Goal: Task Accomplishment & Management: Manage account settings

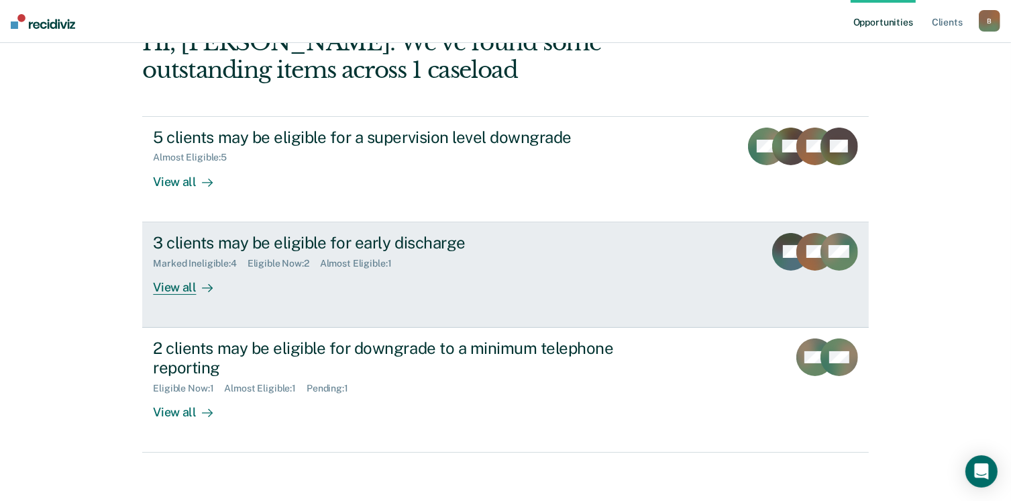
scroll to position [89, 0]
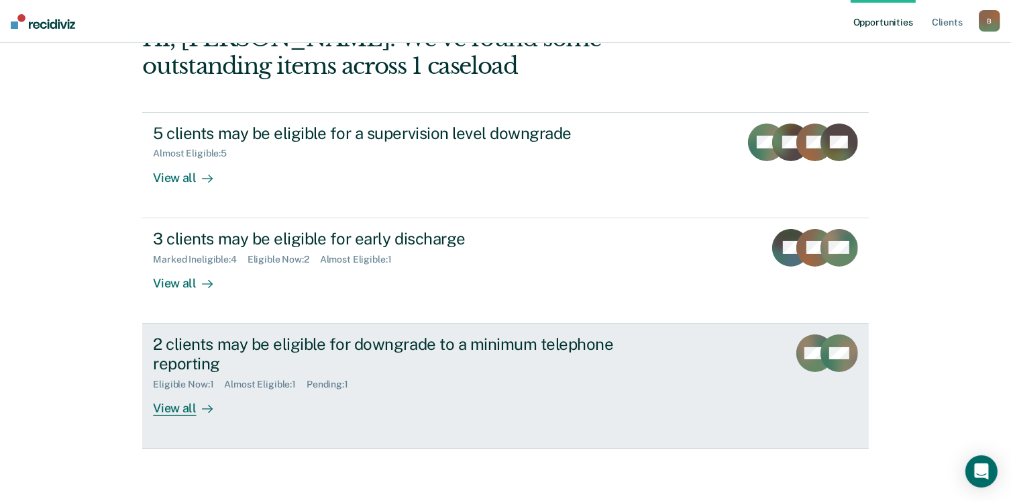
click at [183, 409] on div "View all" at bounding box center [190, 402] width 75 height 26
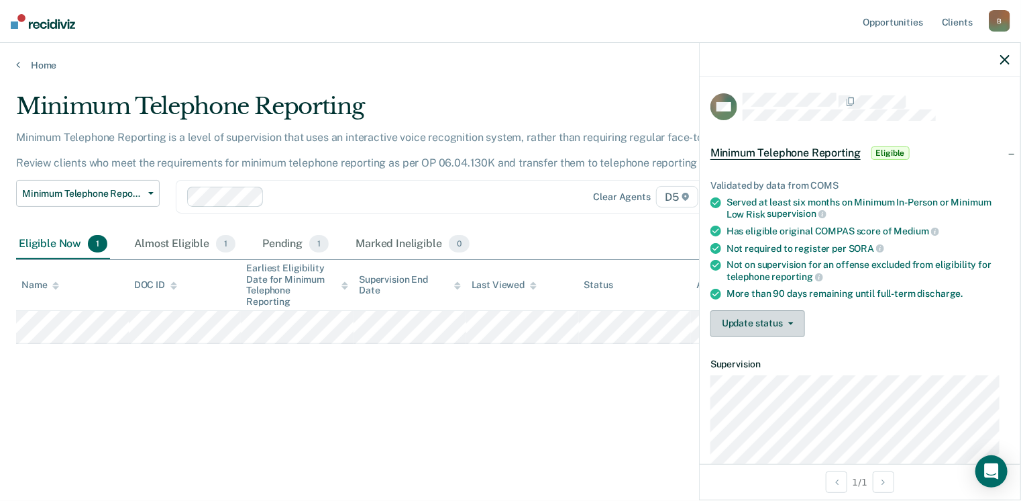
click at [721, 319] on button "Update status" at bounding box center [758, 323] width 95 height 27
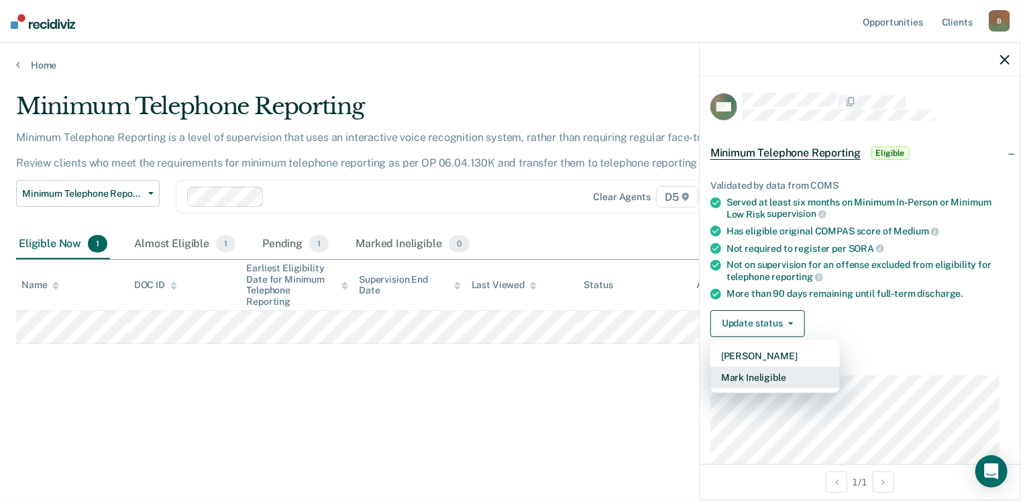
click at [760, 372] on button "Mark Ineligible" at bounding box center [776, 376] width 130 height 21
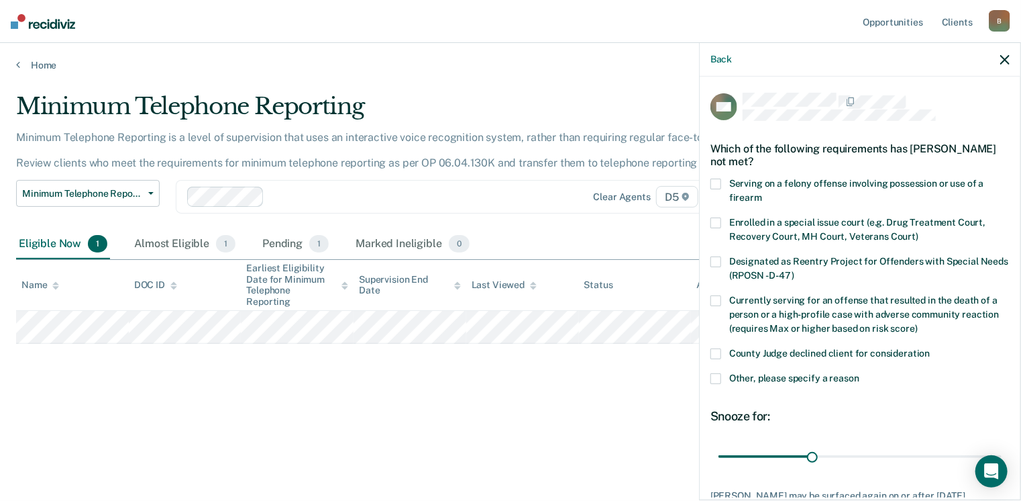
click at [656, 379] on div "Minimum Telephone Reporting Minimum Telephone Reporting is a level of supervisi…" at bounding box center [510, 246] width 989 height 307
click at [19, 62] on icon at bounding box center [18, 64] width 4 height 11
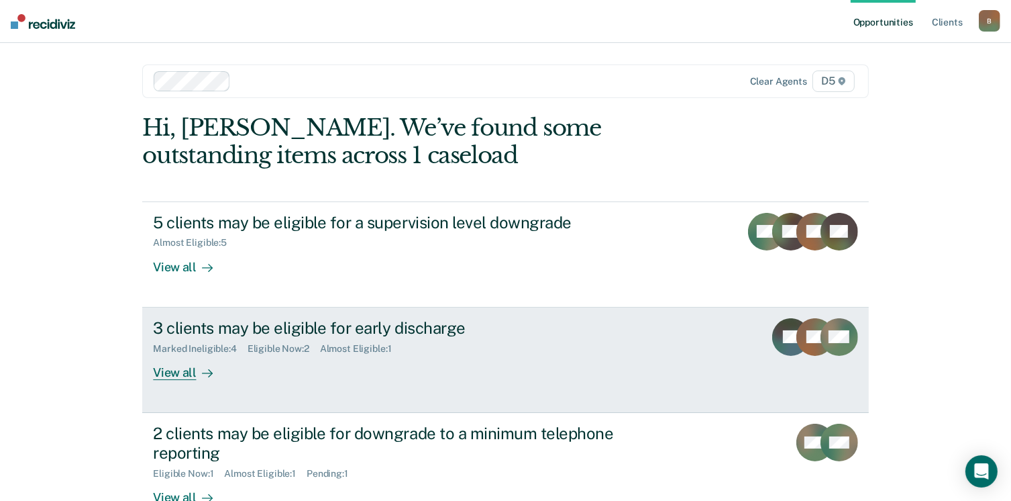
click at [174, 374] on div "View all" at bounding box center [190, 367] width 75 height 26
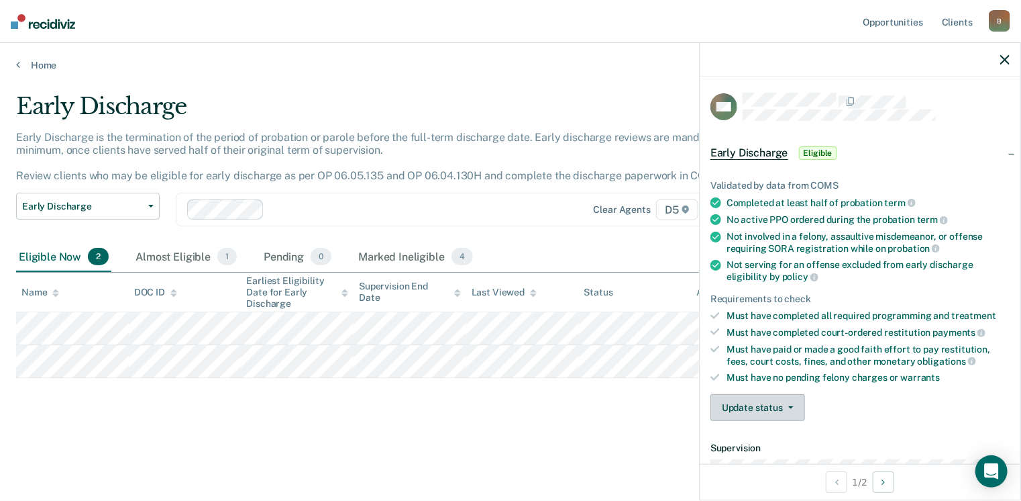
click at [733, 401] on button "Update status" at bounding box center [758, 407] width 95 height 27
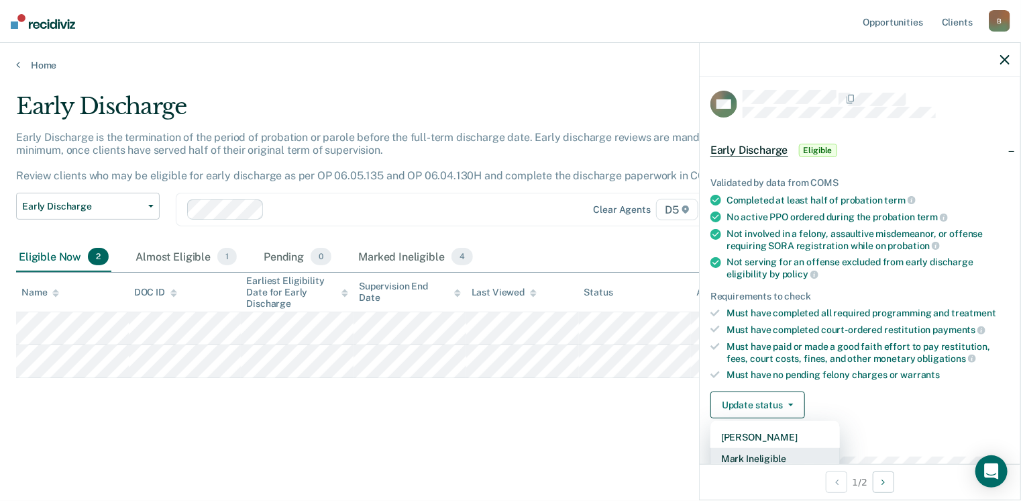
click at [749, 454] on button "Mark Ineligible" at bounding box center [776, 458] width 130 height 21
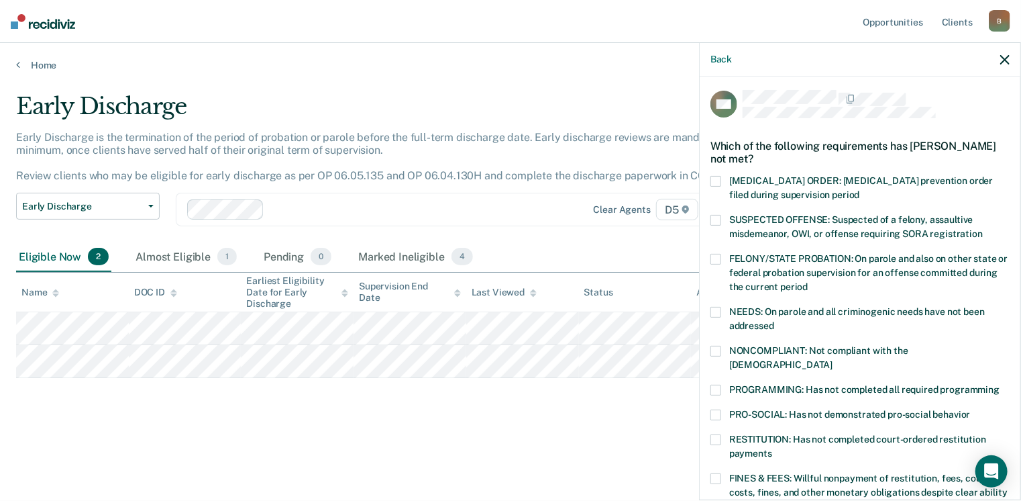
click at [714, 352] on span at bounding box center [716, 351] width 11 height 11
click at [717, 473] on span at bounding box center [716, 478] width 11 height 11
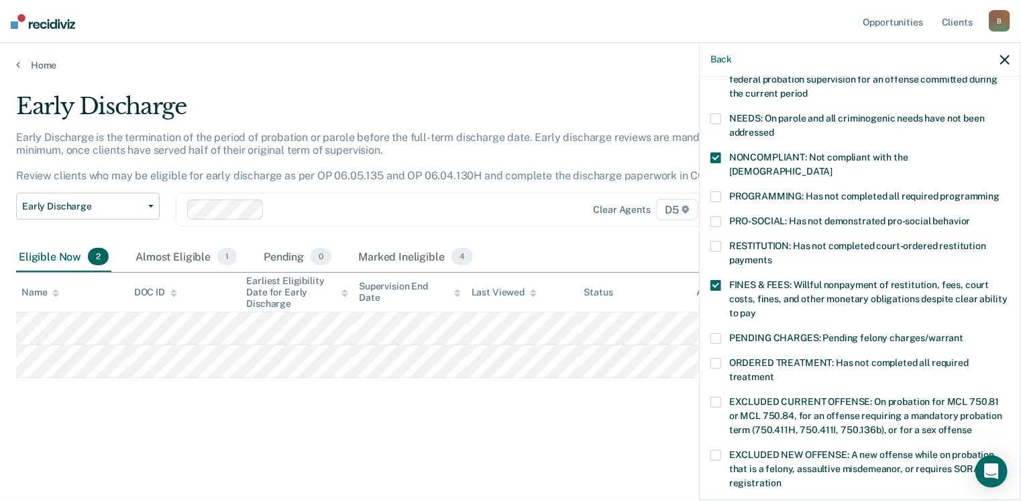
scroll to position [204, 0]
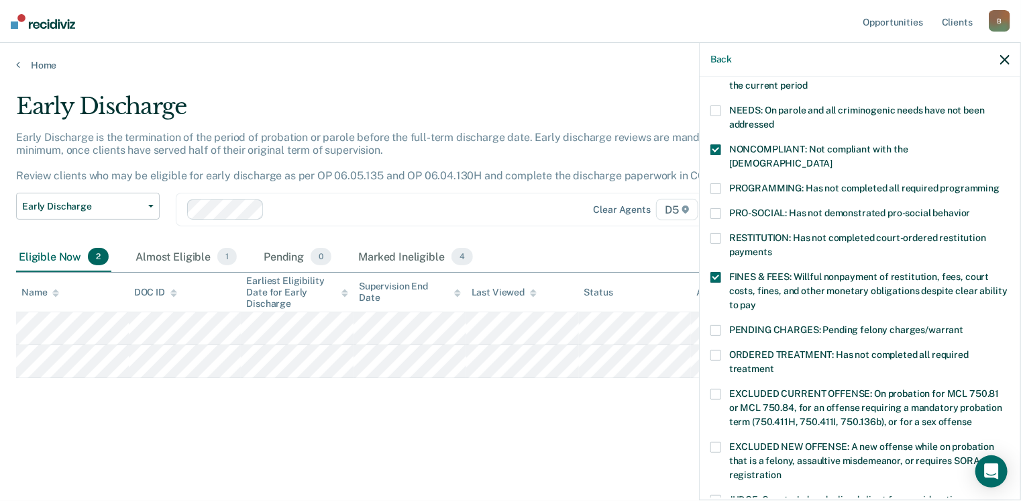
click at [712, 350] on span at bounding box center [716, 355] width 11 height 11
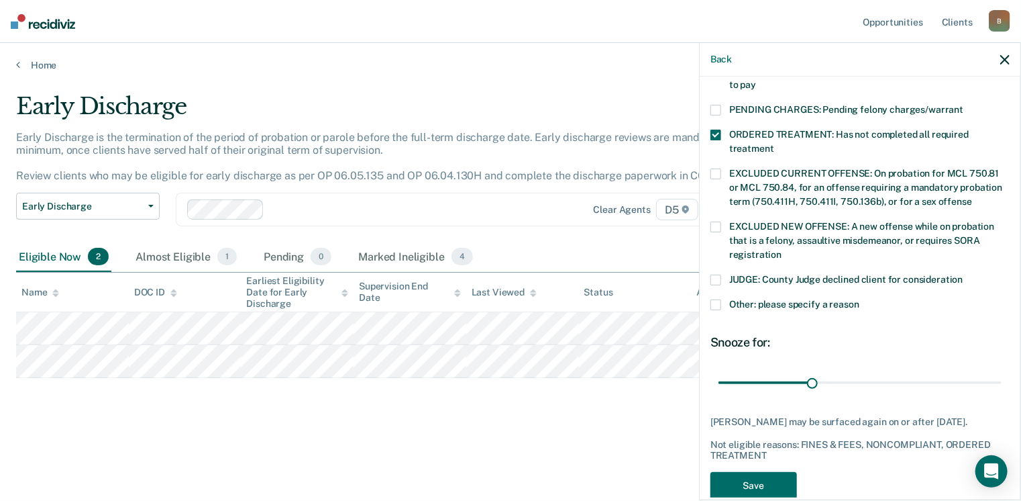
scroll to position [446, 0]
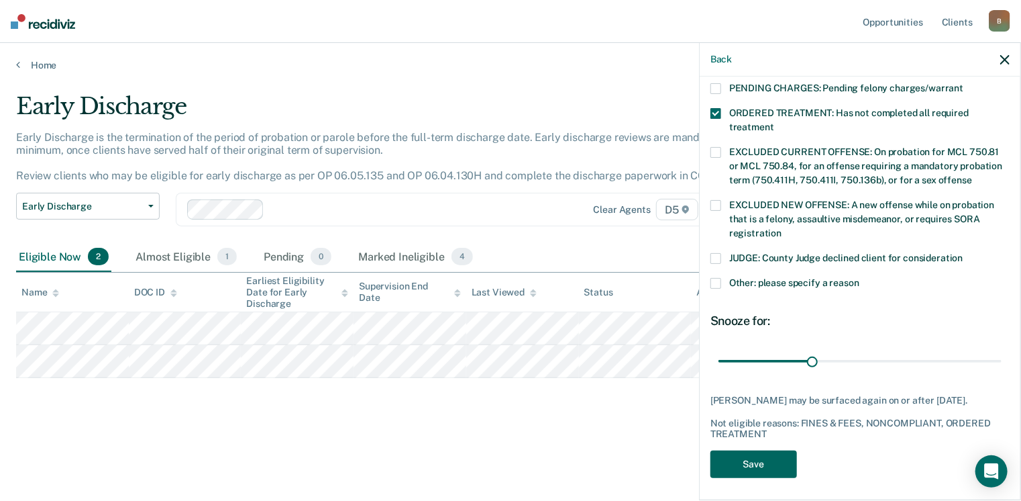
click at [782, 465] on button "Save" at bounding box center [754, 464] width 87 height 28
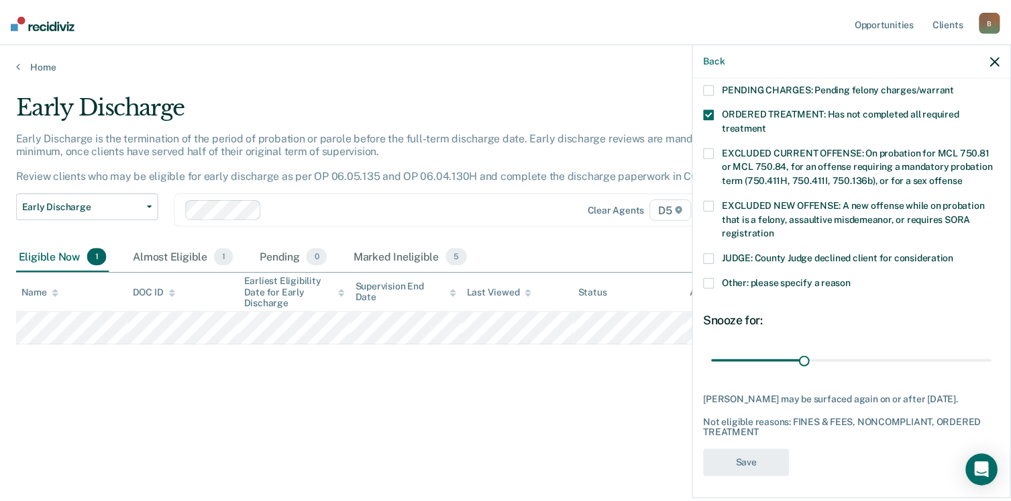
scroll to position [372, 0]
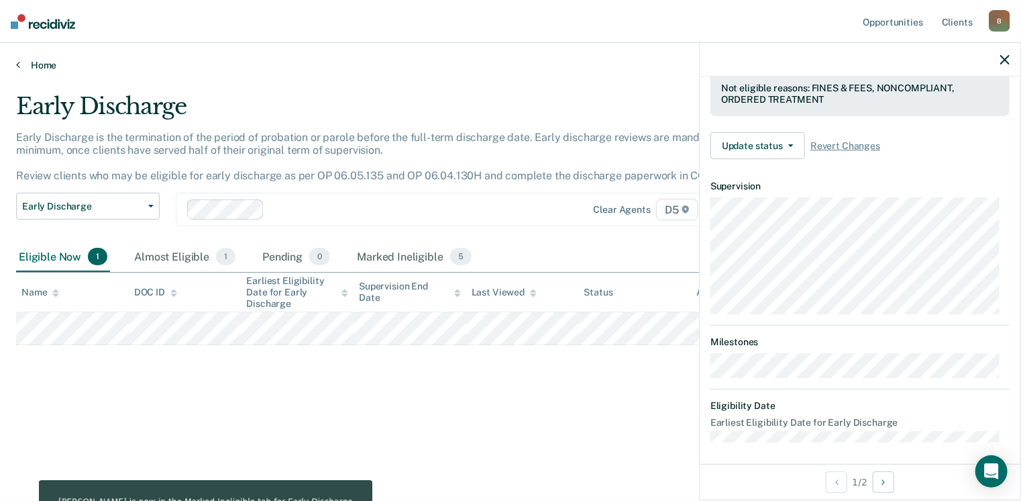
click at [17, 63] on icon at bounding box center [18, 64] width 4 height 11
